Goal: Information Seeking & Learning: Learn about a topic

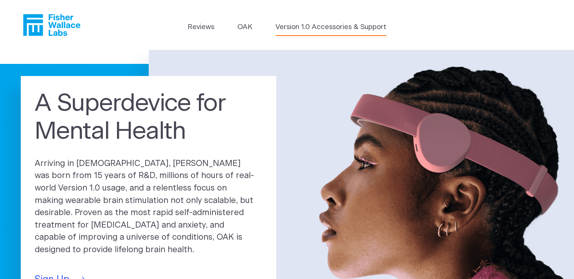
click at [317, 28] on link "Version 1.0 Accessories & Support" at bounding box center [331, 27] width 111 height 11
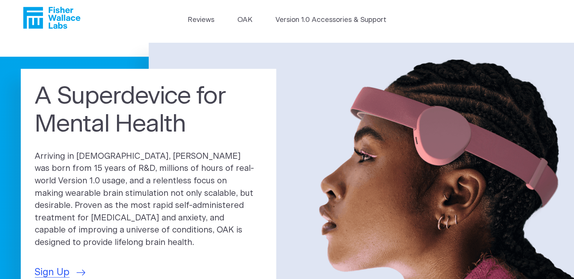
scroll to position [9, 0]
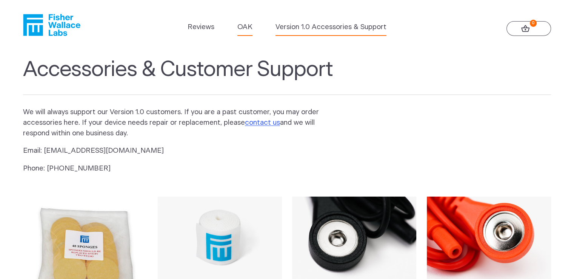
click at [250, 28] on link "OAK" at bounding box center [244, 27] width 15 height 11
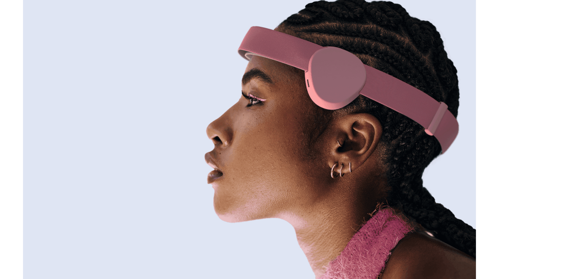
scroll to position [94, 0]
